Goal: Information Seeking & Learning: Learn about a topic

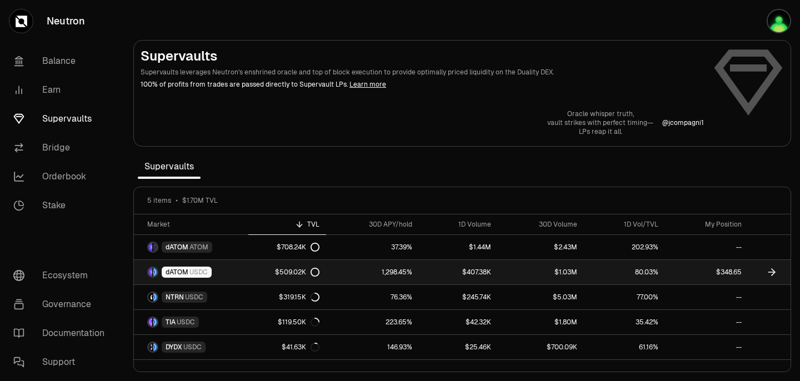
click at [775, 273] on icon at bounding box center [771, 272] width 11 height 11
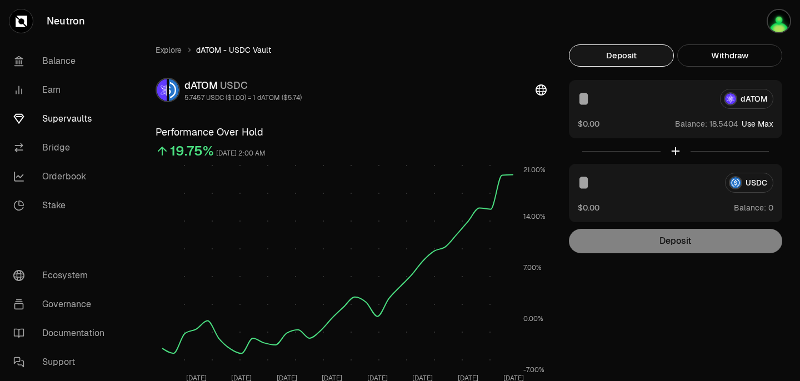
click at [759, 125] on button "Use Max" at bounding box center [758, 123] width 32 height 11
type input "*********"
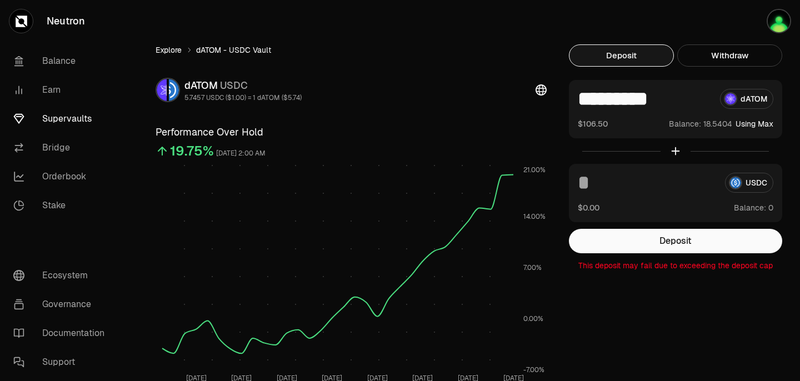
click at [167, 51] on link "Explore" at bounding box center [169, 49] width 26 height 11
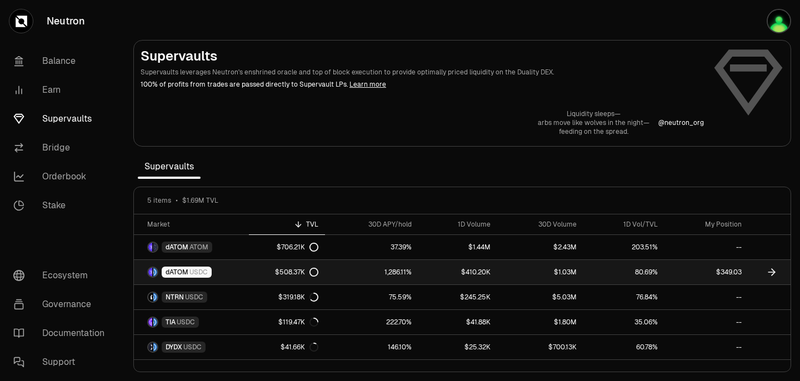
click at [328, 274] on link "1,286.11%" at bounding box center [371, 272] width 93 height 24
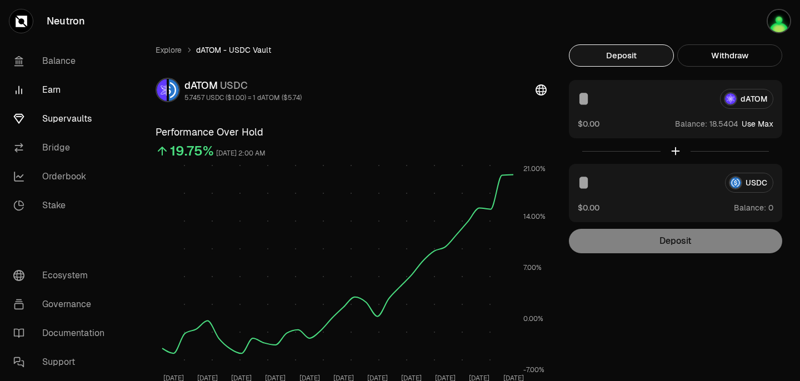
click at [55, 93] on link "Earn" at bounding box center [62, 90] width 116 height 29
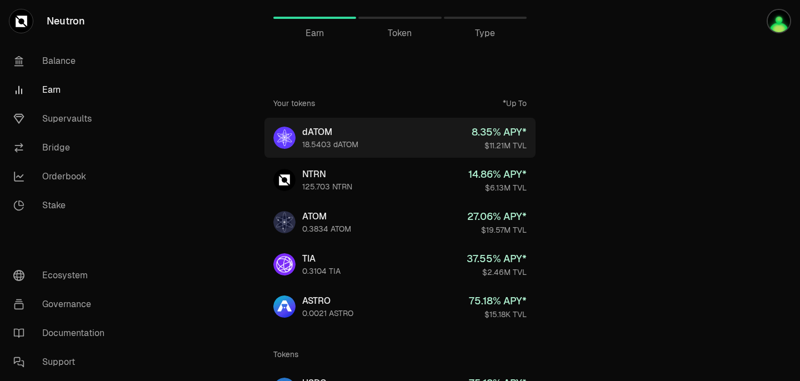
click at [349, 136] on div "dATOM" at bounding box center [330, 132] width 56 height 13
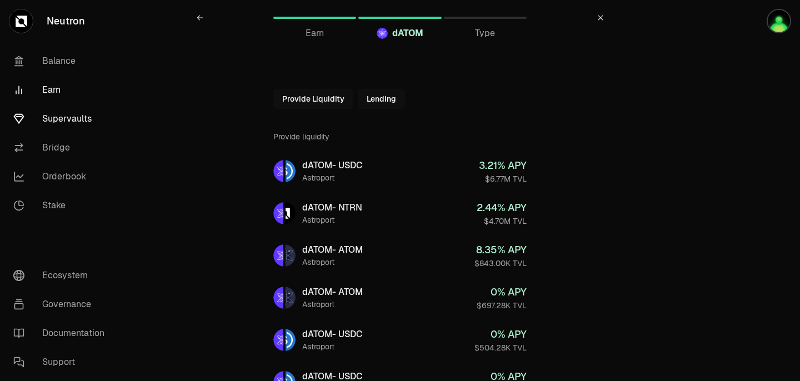
click at [66, 125] on link "Supervaults" at bounding box center [62, 118] width 116 height 29
